Goal: Navigation & Orientation: Find specific page/section

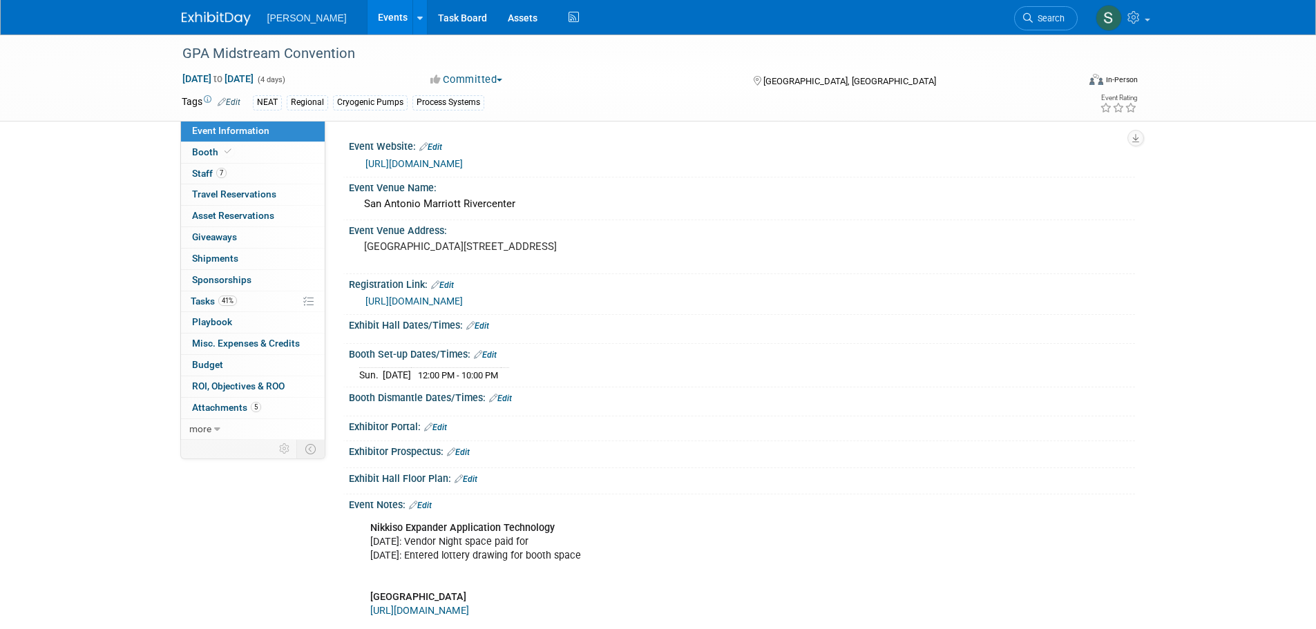
click at [367, 3] on link "Events" at bounding box center [392, 17] width 50 height 35
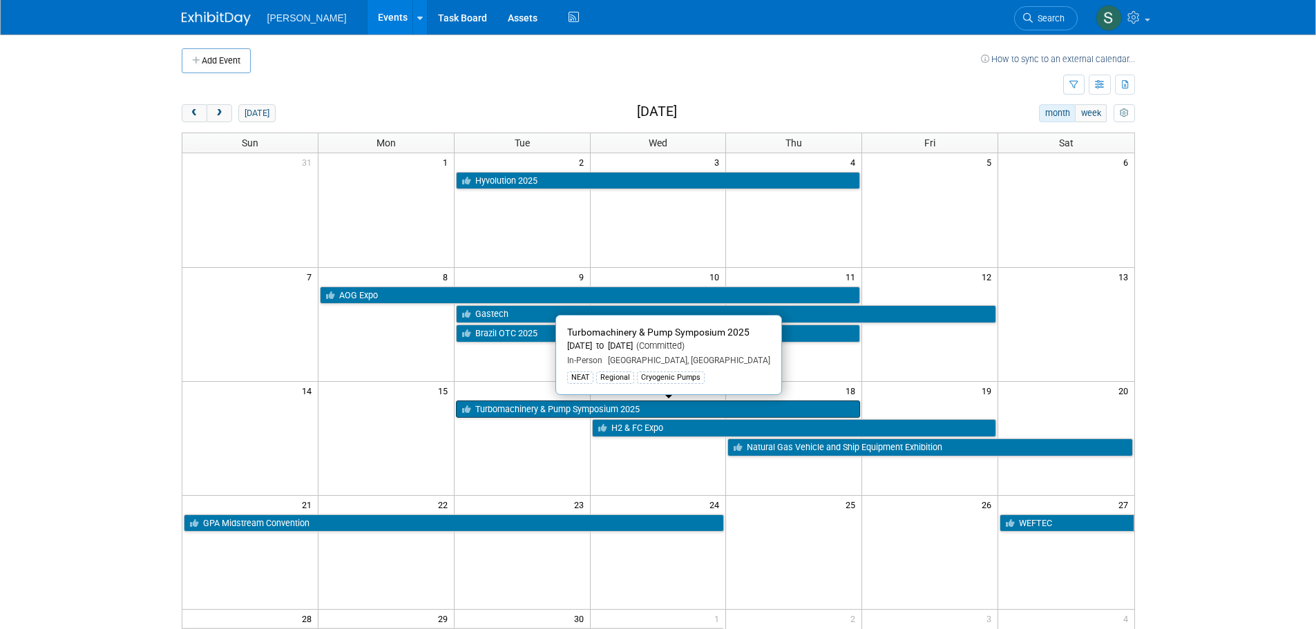
click at [631, 407] on link "Turbomachinery & Pump Symposium 2025" at bounding box center [658, 410] width 405 height 18
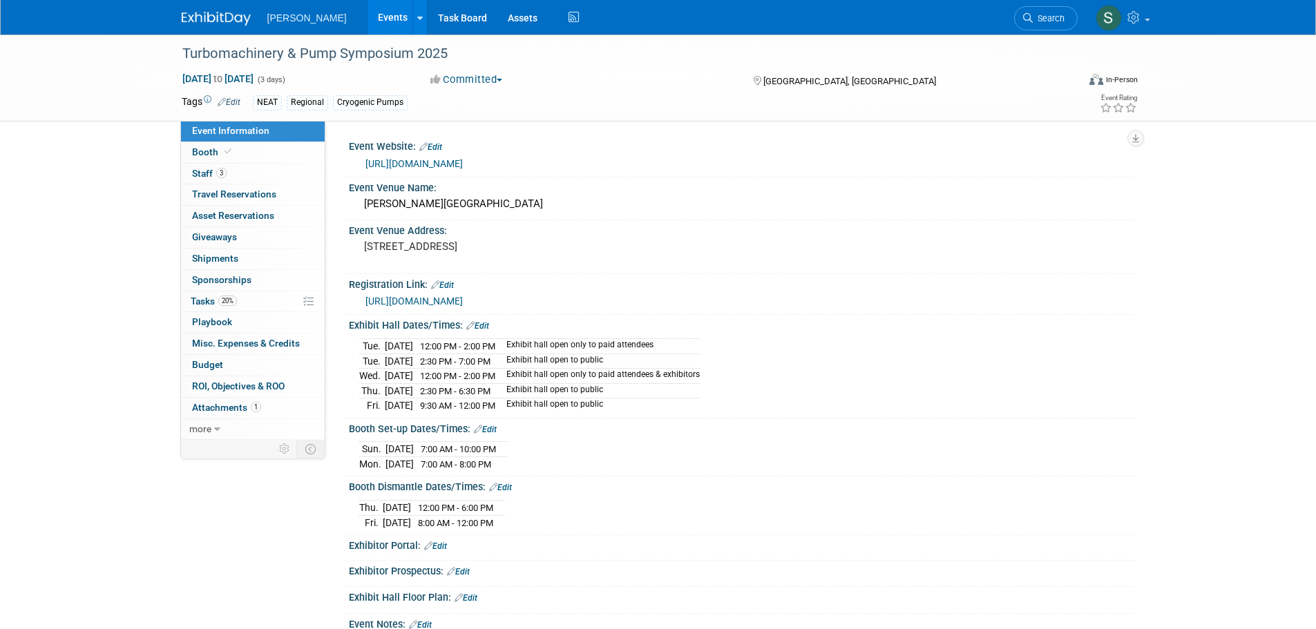
scroll to position [69, 0]
